Goal: Task Accomplishment & Management: Use online tool/utility

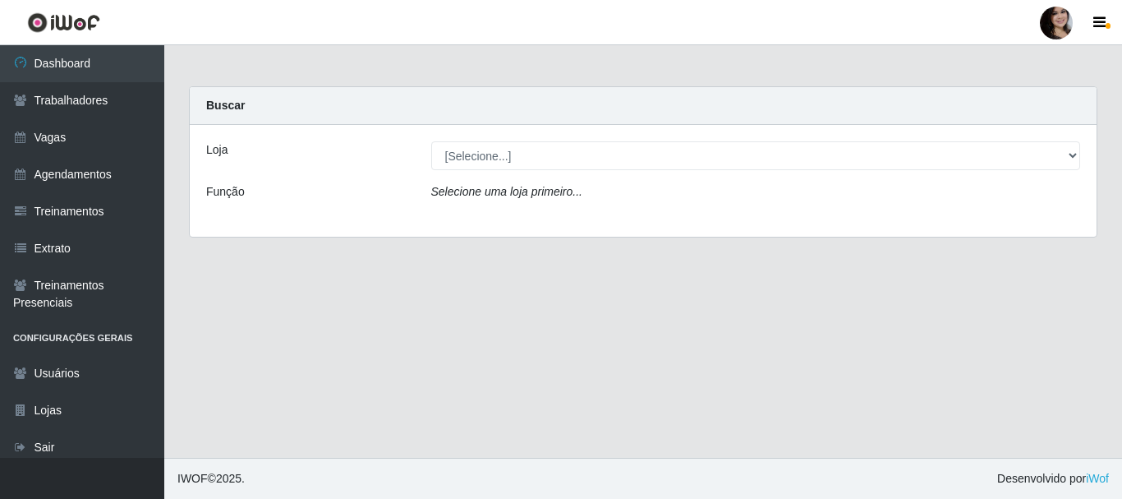
select select "399"
click at [431, 141] on select "[Selecione...] SuperFácil Atacado - [PERSON_NAME]" at bounding box center [756, 155] width 650 height 29
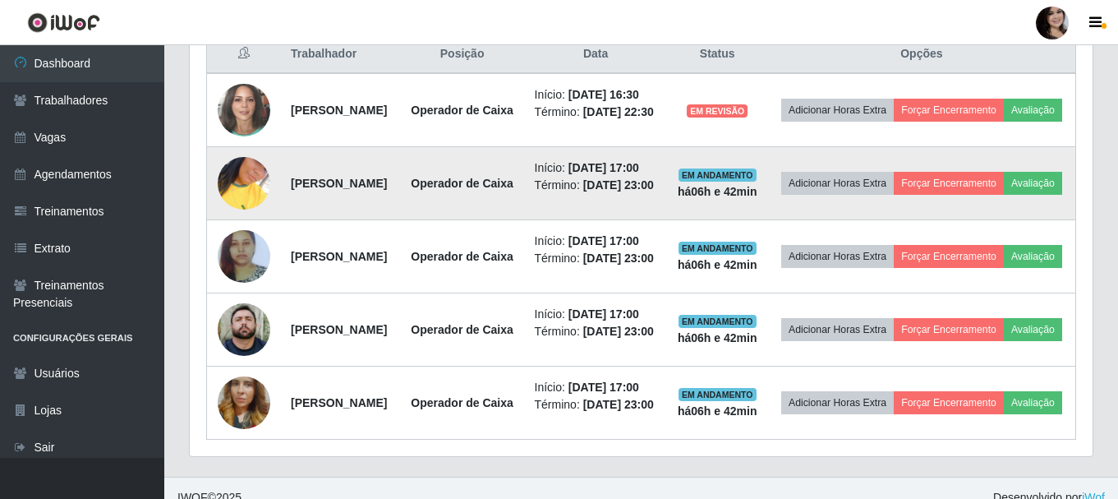
scroll to position [657, 0]
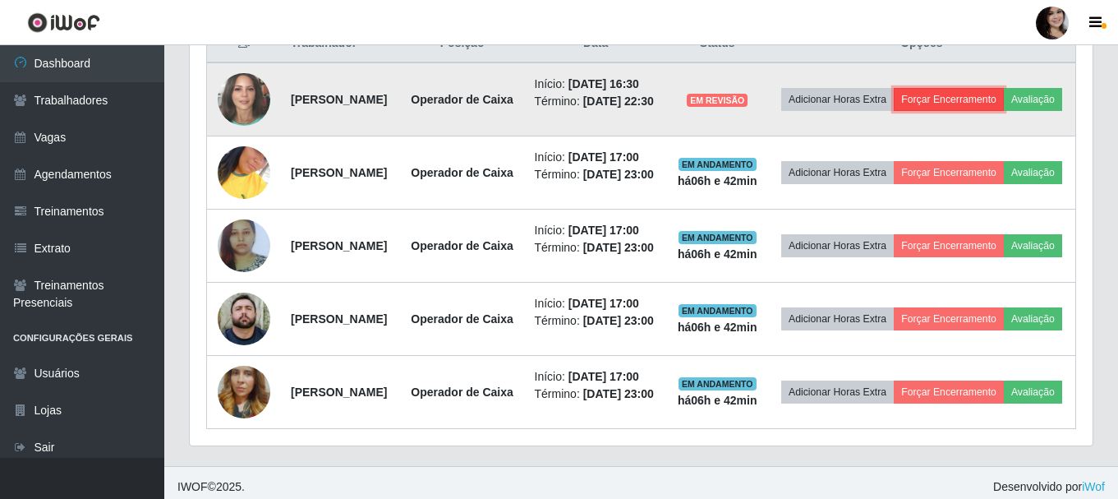
click at [1001, 104] on button "Forçar Encerramento" at bounding box center [949, 99] width 110 height 23
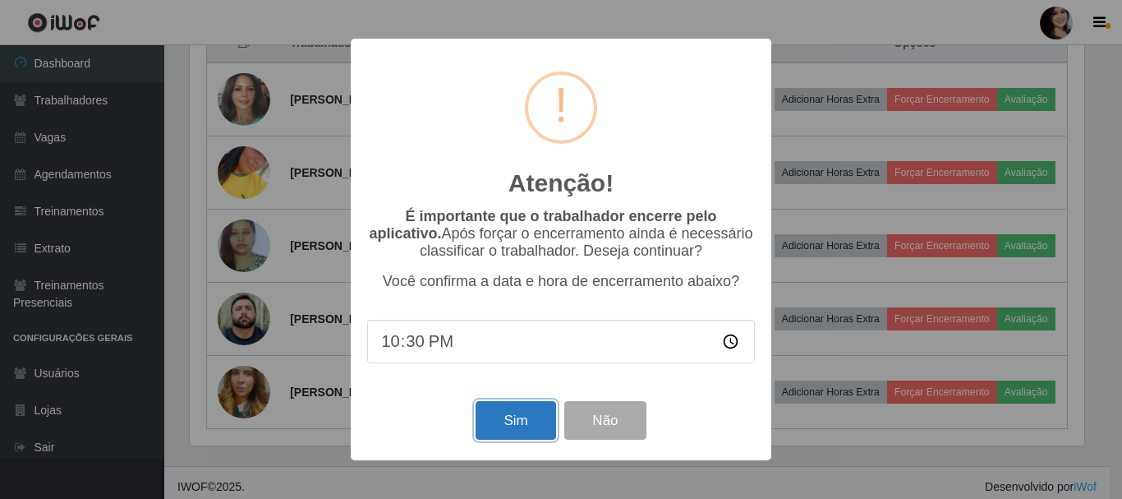
click at [496, 427] on button "Sim" at bounding box center [516, 420] width 80 height 39
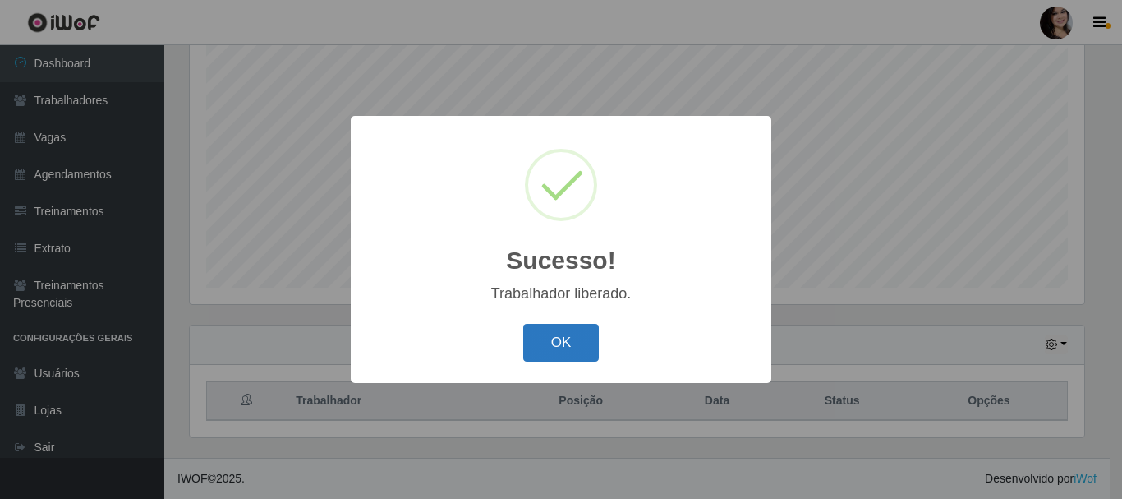
click at [565, 332] on button "OK" at bounding box center [561, 343] width 76 height 39
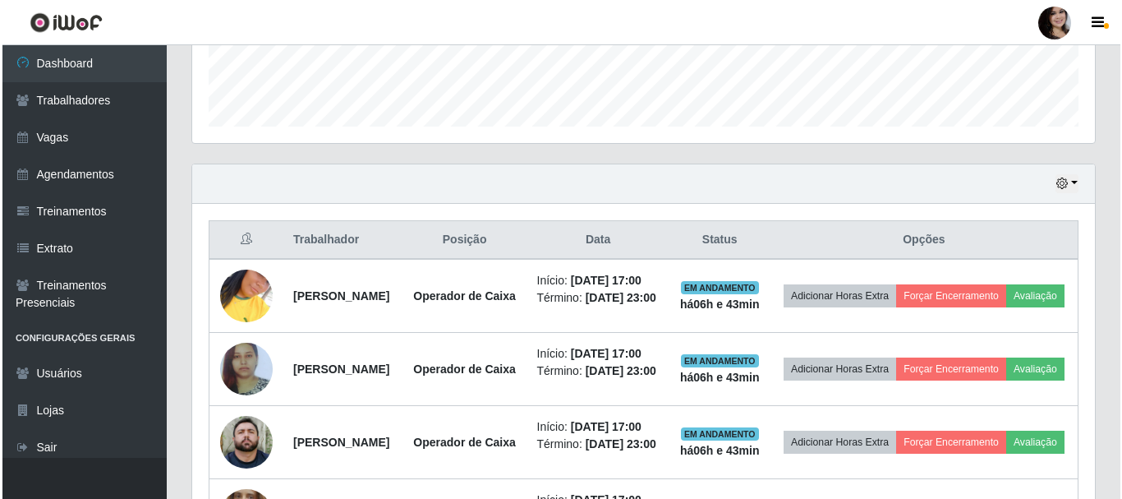
scroll to position [546, 0]
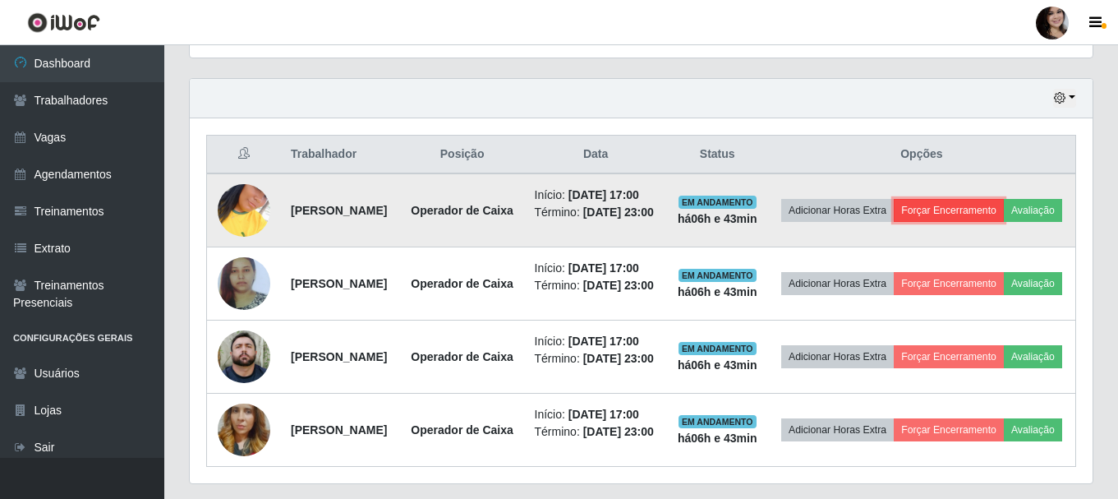
click at [1004, 209] on button "Forçar Encerramento" at bounding box center [949, 210] width 110 height 23
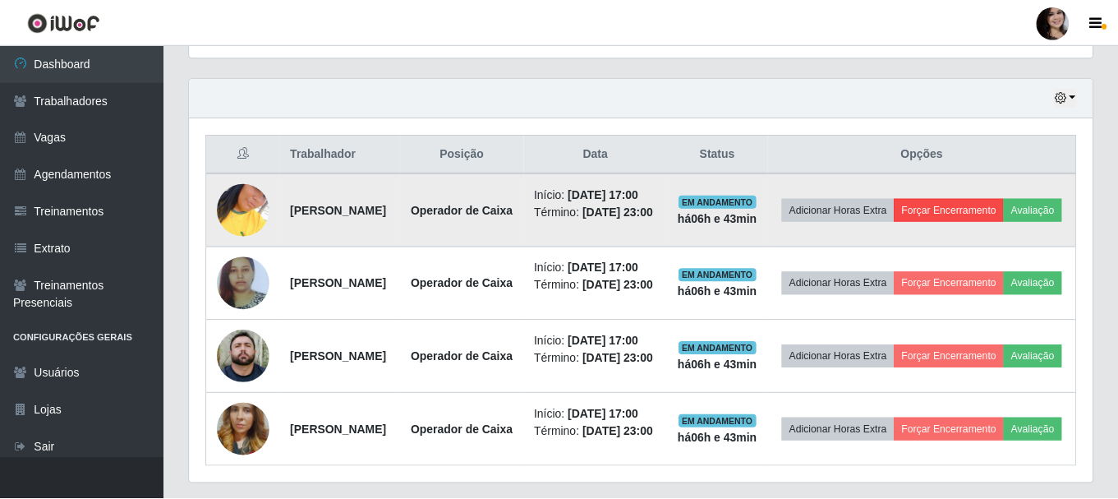
scroll to position [341, 895]
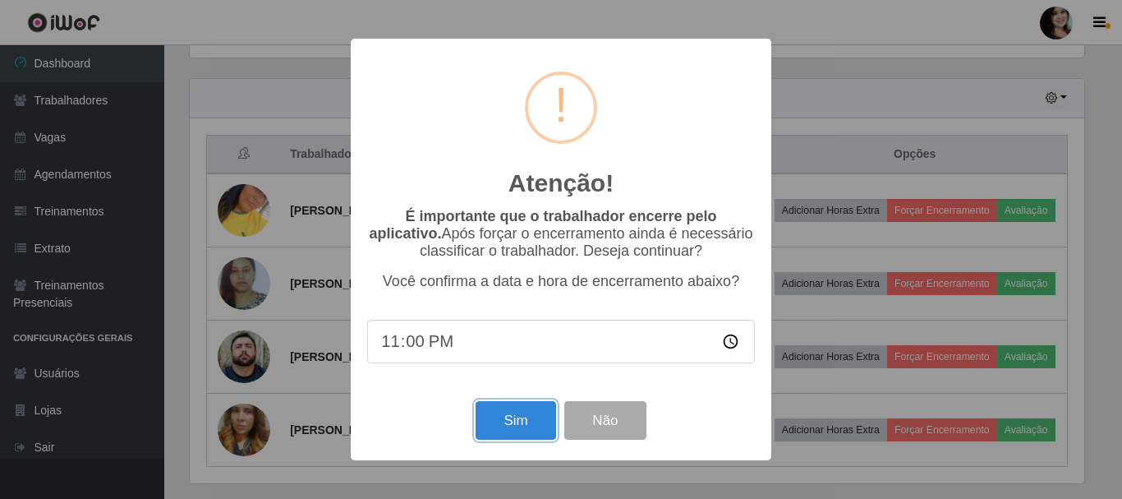
drag, startPoint x: 498, startPoint y: 426, endPoint x: 505, endPoint y: 400, distance: 27.1
click at [498, 426] on button "Sim" at bounding box center [516, 420] width 80 height 39
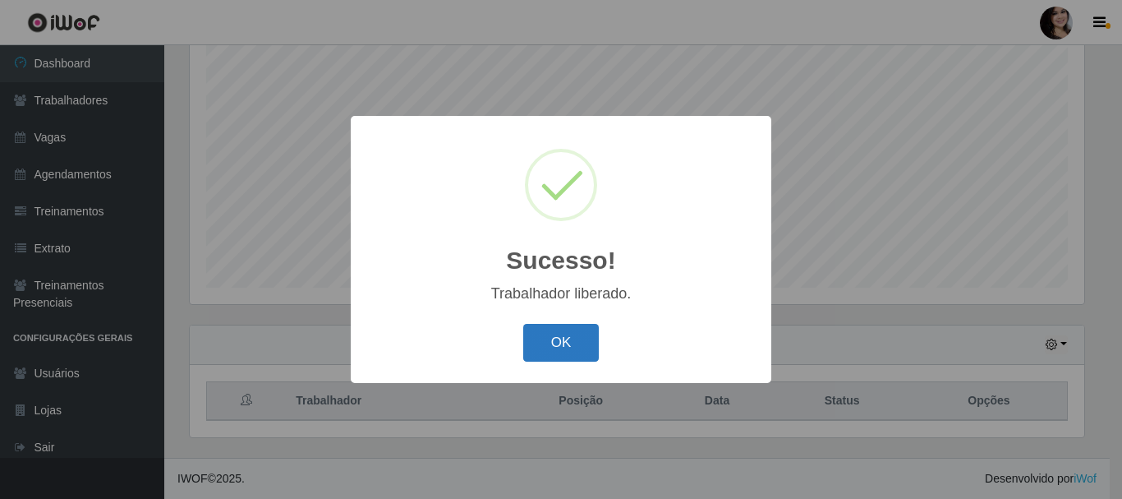
click at [552, 339] on button "OK" at bounding box center [561, 343] width 76 height 39
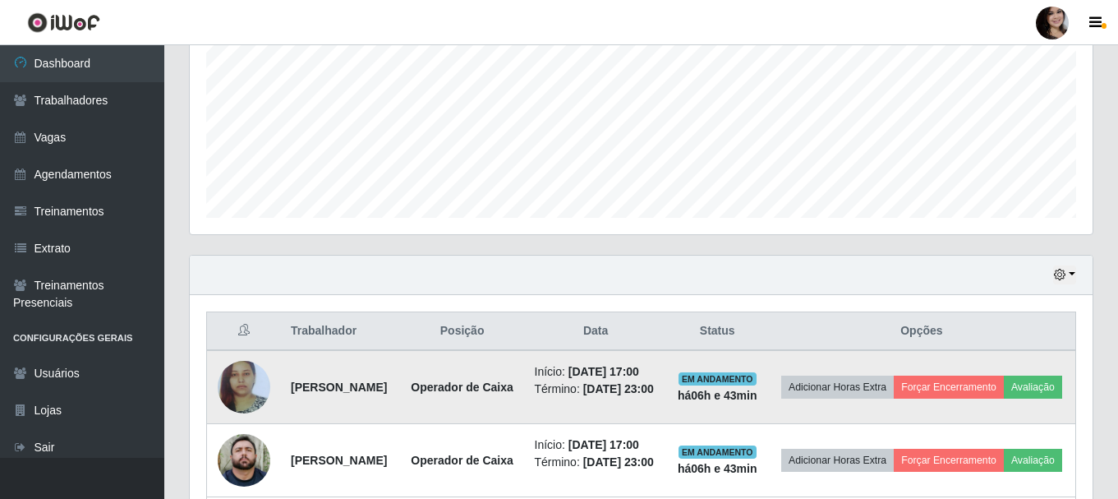
scroll to position [546, 0]
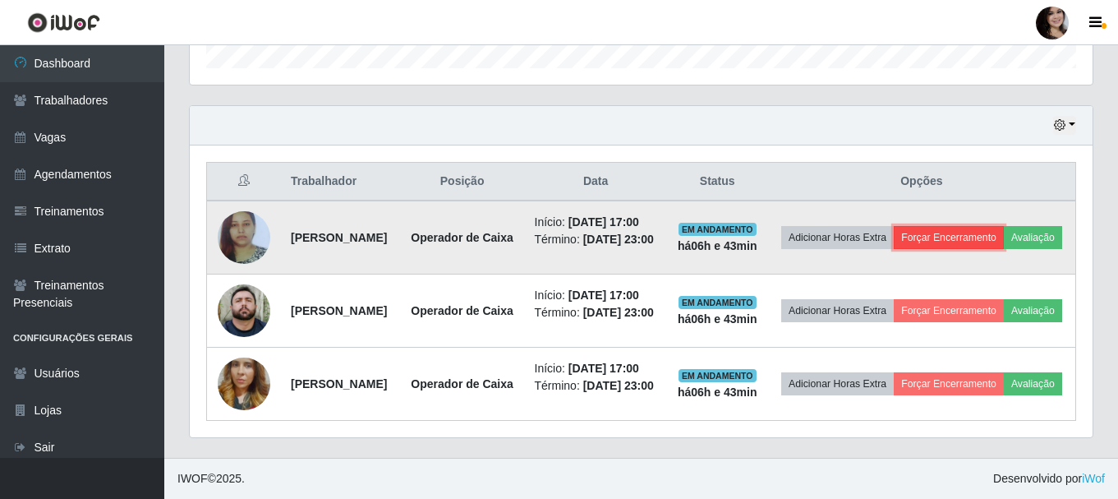
click at [1004, 226] on button "Forçar Encerramento" at bounding box center [949, 237] width 110 height 23
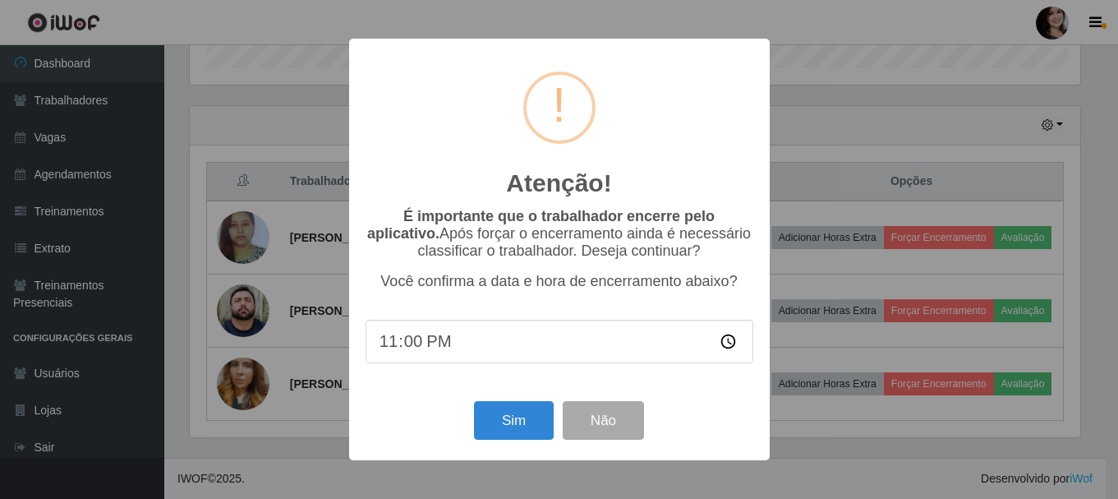
scroll to position [341, 895]
click at [519, 425] on button "Sim" at bounding box center [516, 420] width 80 height 39
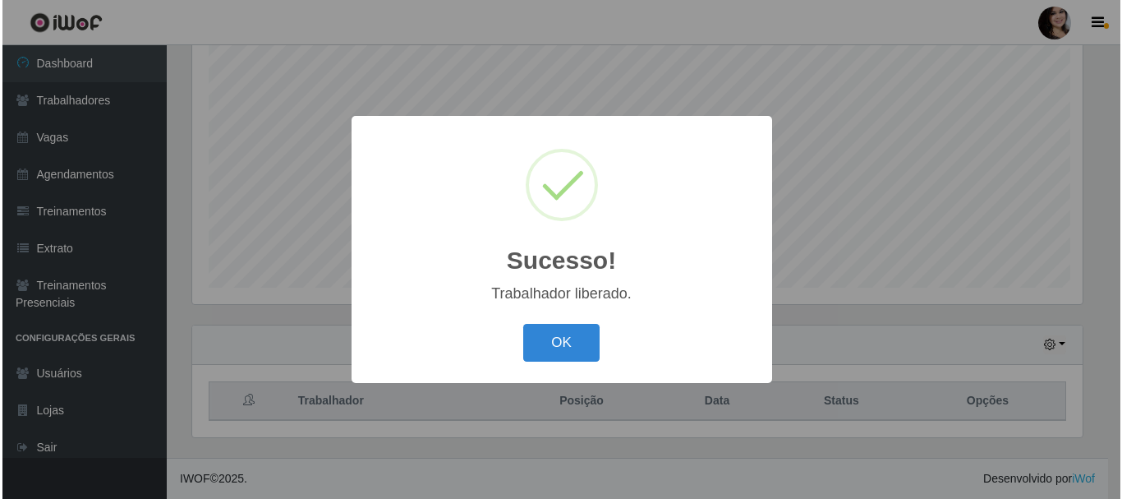
scroll to position [0, 0]
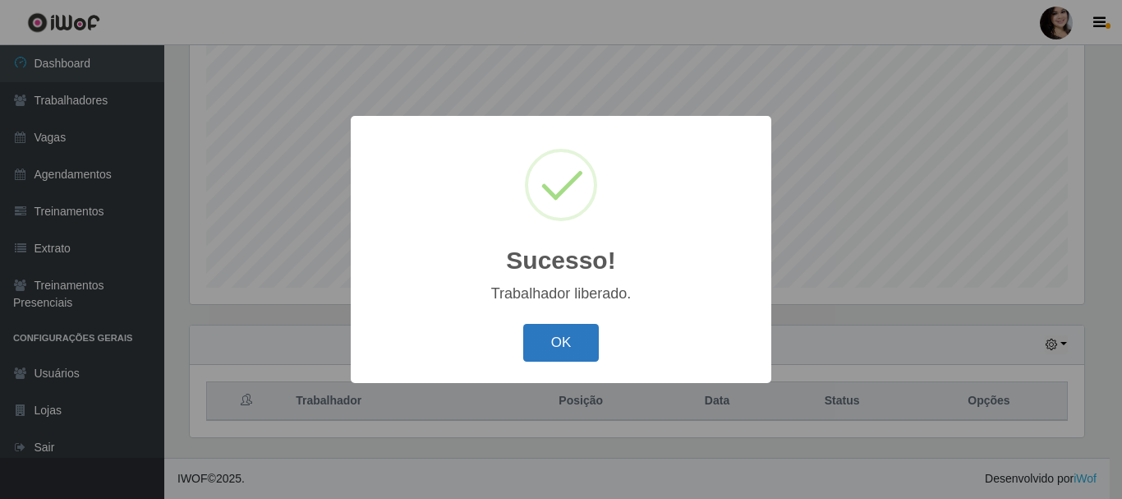
click at [558, 333] on button "OK" at bounding box center [561, 343] width 76 height 39
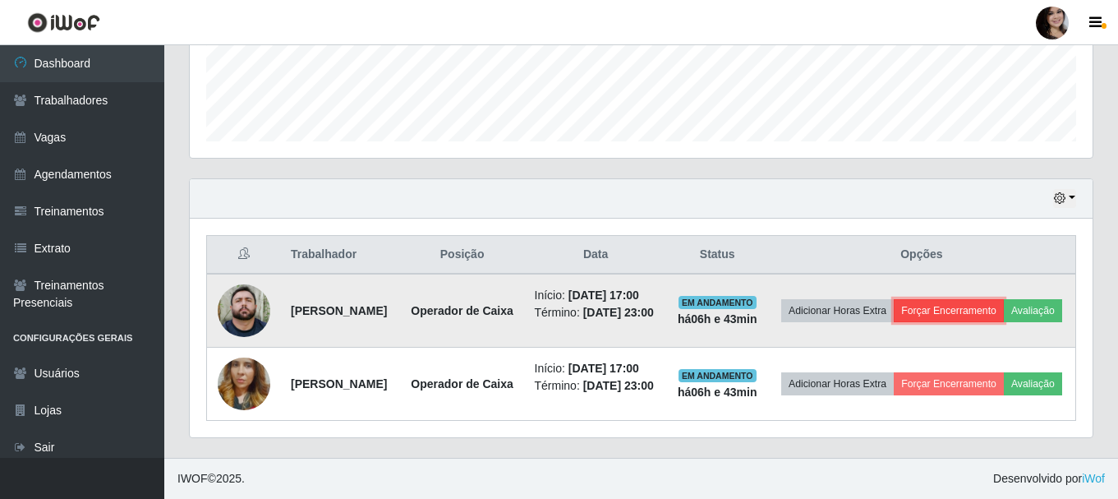
click at [1004, 299] on button "Forçar Encerramento" at bounding box center [949, 310] width 110 height 23
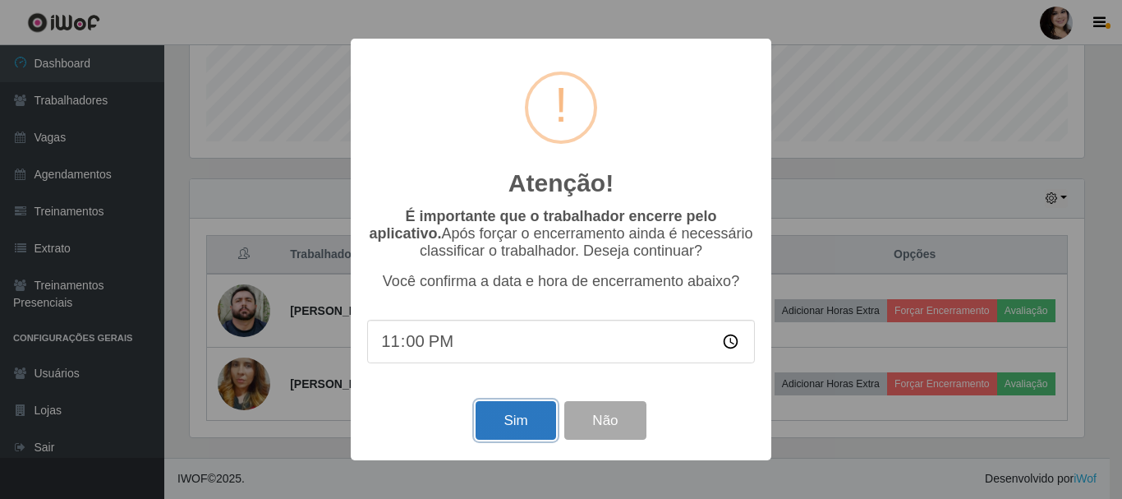
click at [492, 426] on button "Sim" at bounding box center [516, 420] width 80 height 39
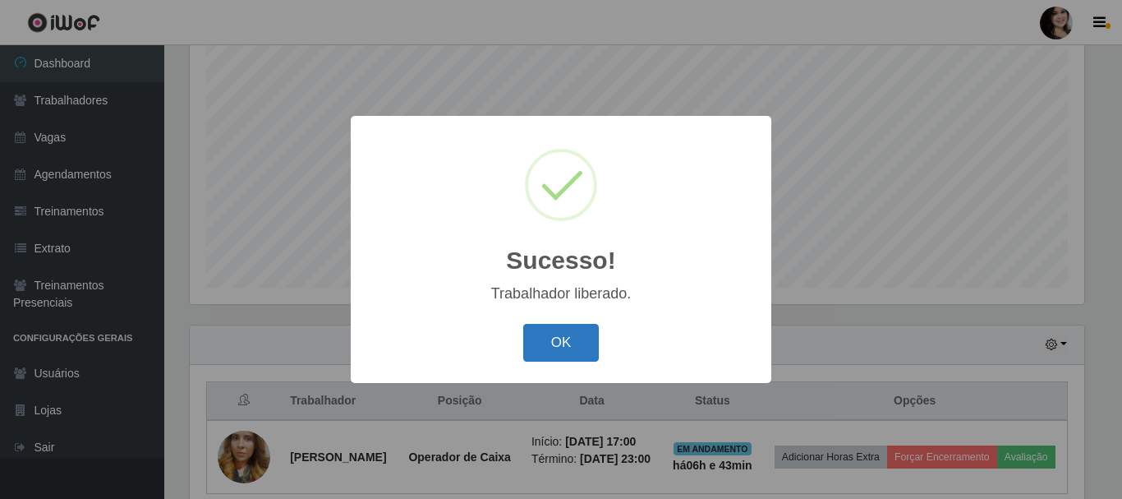
click at [549, 347] on button "OK" at bounding box center [561, 343] width 76 height 39
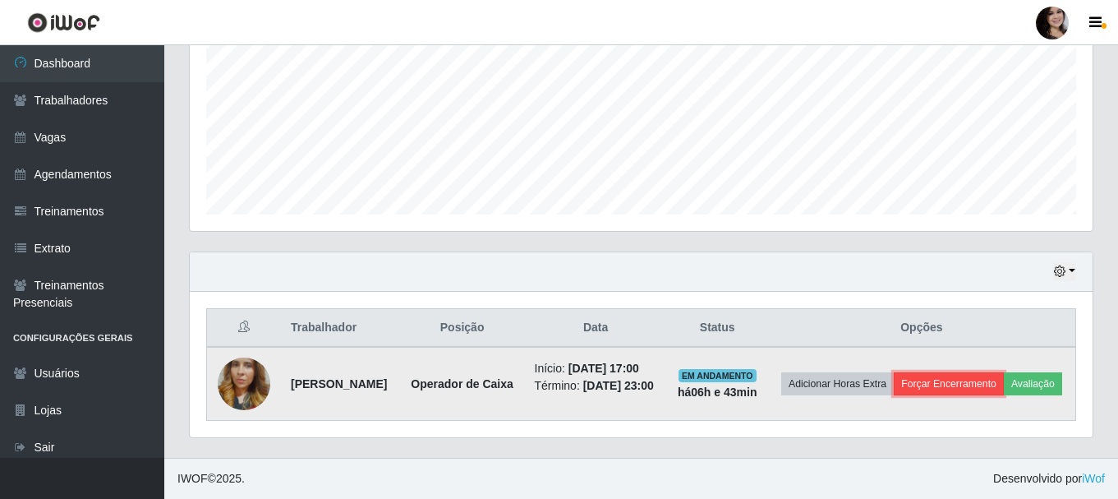
click at [989, 372] on button "Forçar Encerramento" at bounding box center [949, 383] width 110 height 23
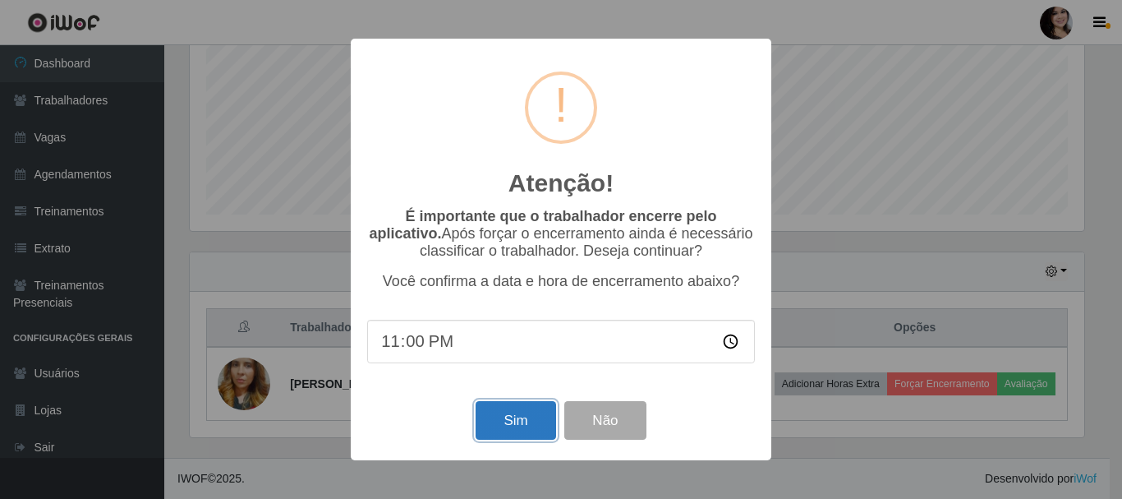
click at [508, 419] on button "Sim" at bounding box center [516, 420] width 80 height 39
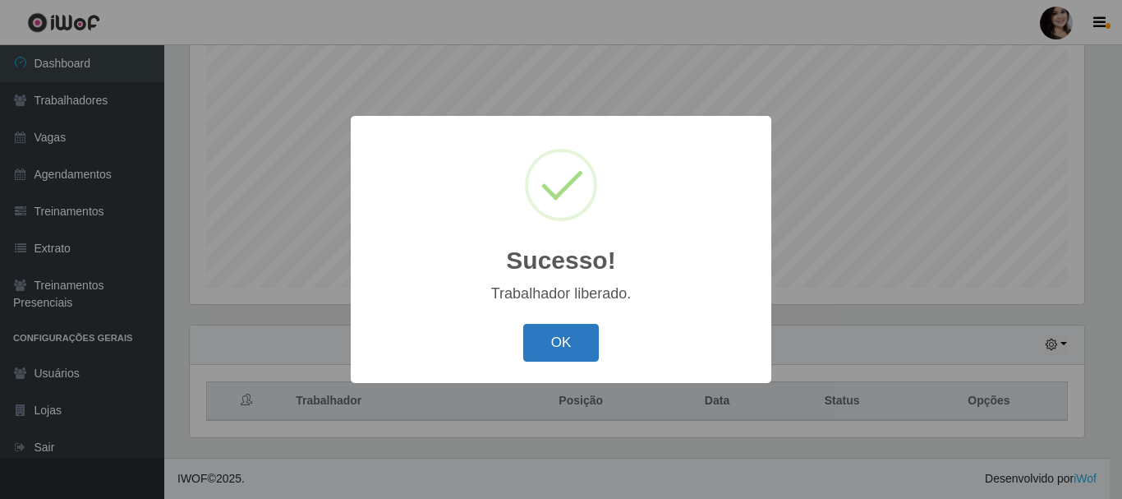
click at [552, 348] on button "OK" at bounding box center [561, 343] width 76 height 39
